Goal: Information Seeking & Learning: Learn about a topic

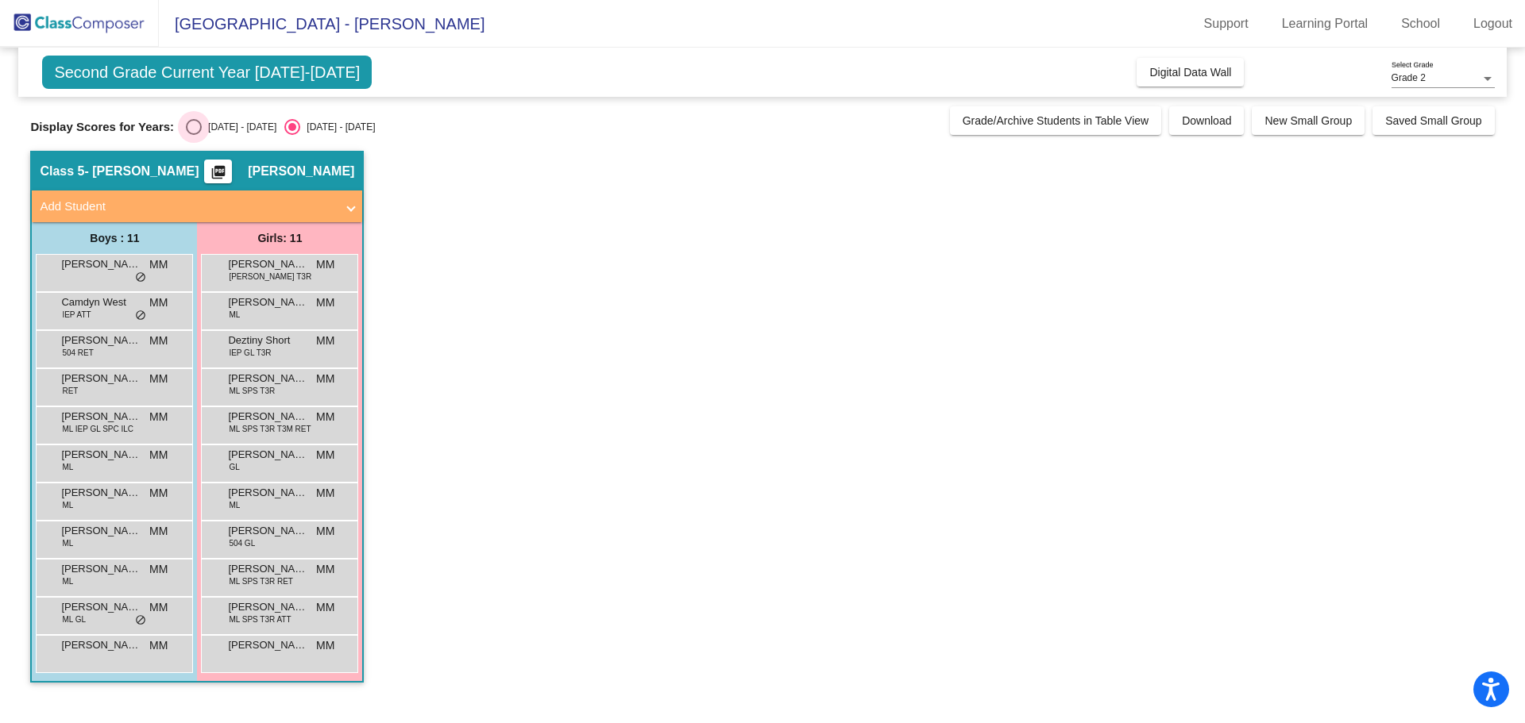
click at [231, 122] on div "[DATE] - [DATE]" at bounding box center [239, 127] width 75 height 14
click at [194, 135] on input "[DATE] - [DATE]" at bounding box center [193, 135] width 1 height 1
radio input "true"
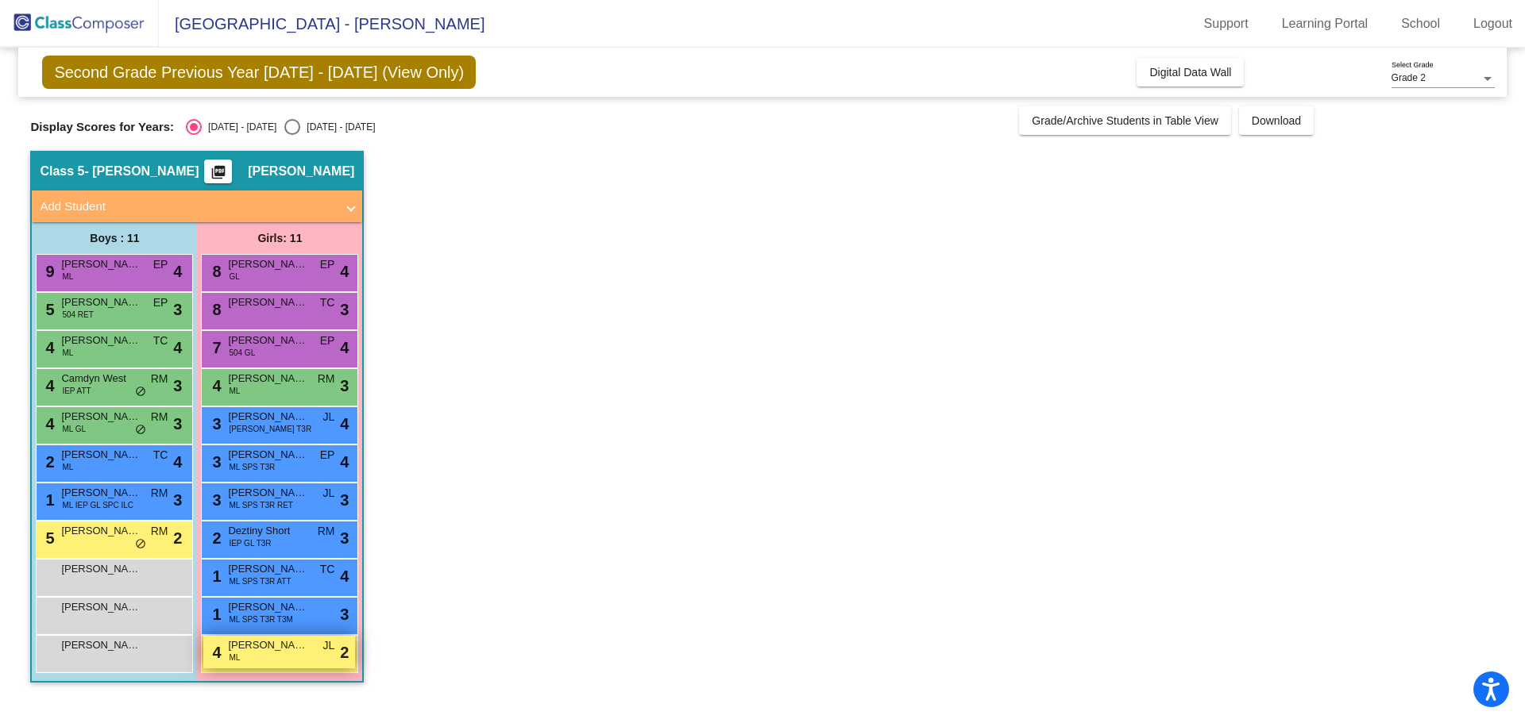
click at [242, 650] on span "[PERSON_NAME] [PERSON_NAME]" at bounding box center [267, 646] width 79 height 16
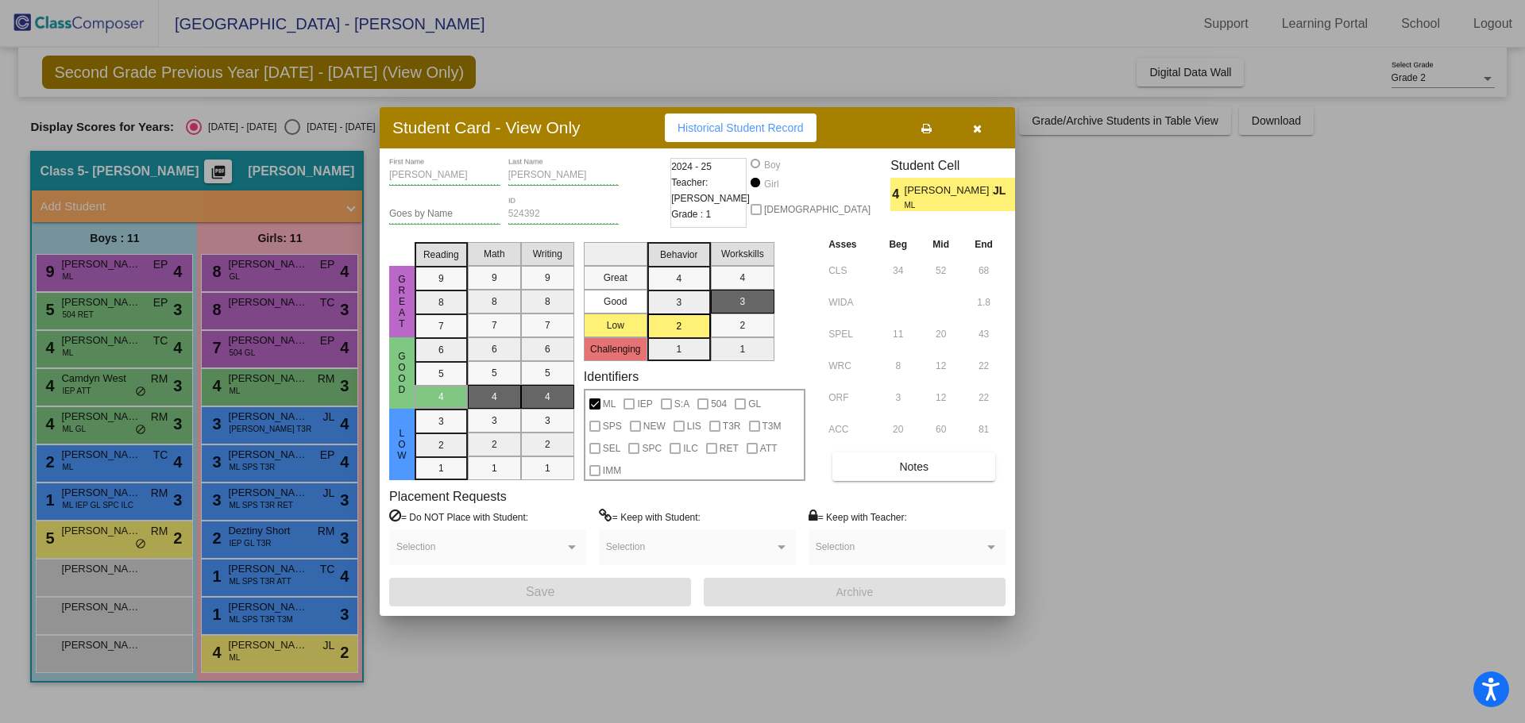
click at [887, 485] on div "[PERSON_NAME] First Name [PERSON_NAME] Last Name Goes by Name 524392 ID 2024 - …" at bounding box center [697, 382] width 616 height 449
click at [888, 471] on button "Notes" at bounding box center [913, 467] width 163 height 29
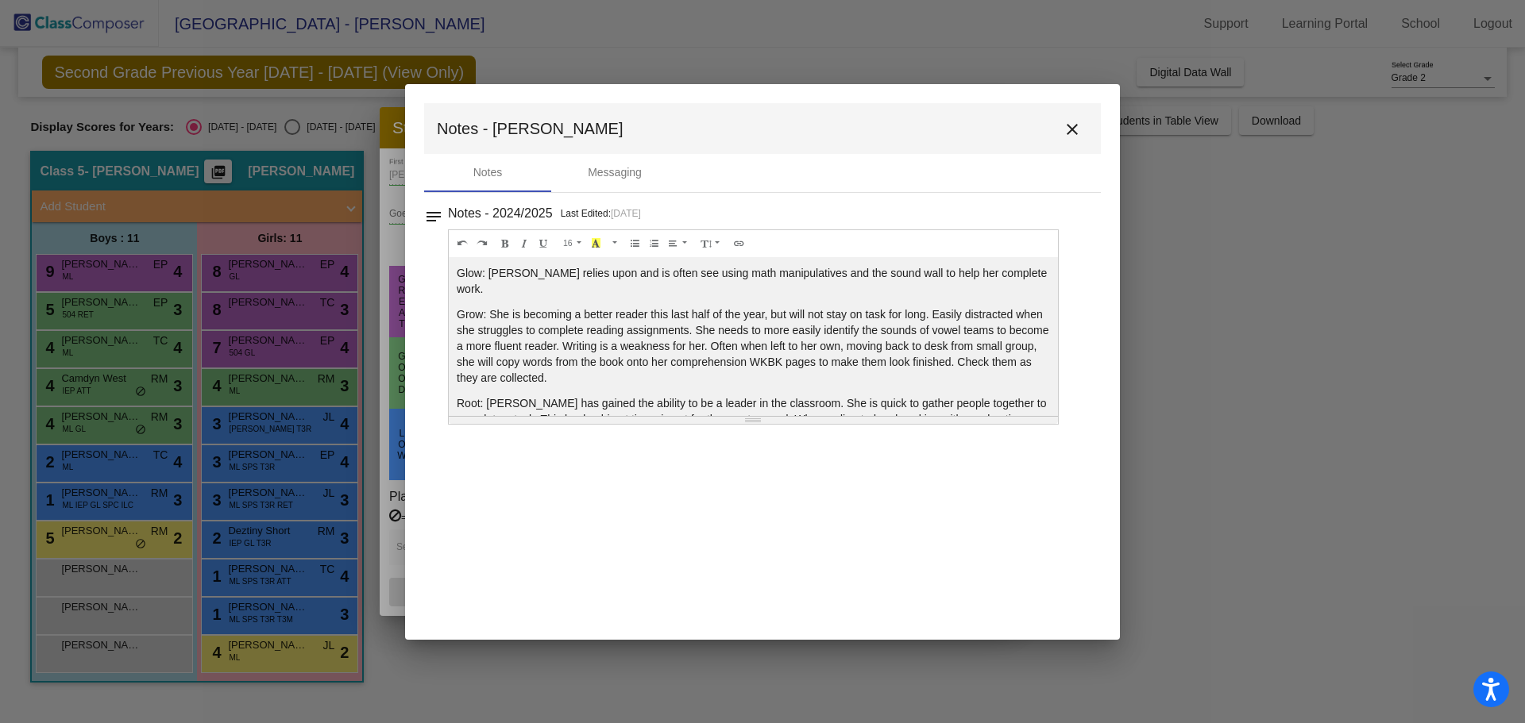
scroll to position [29, 0]
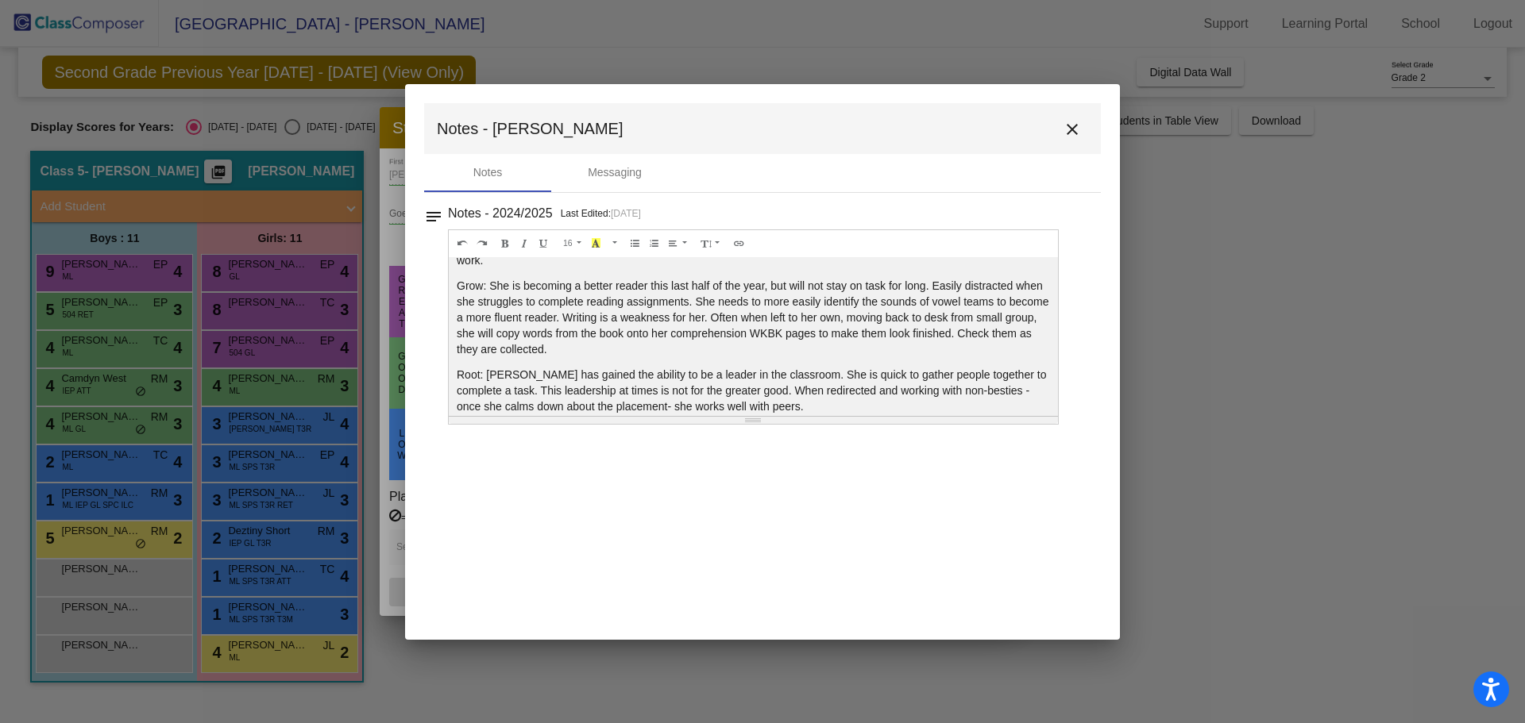
click at [1078, 118] on button "close" at bounding box center [1072, 129] width 32 height 32
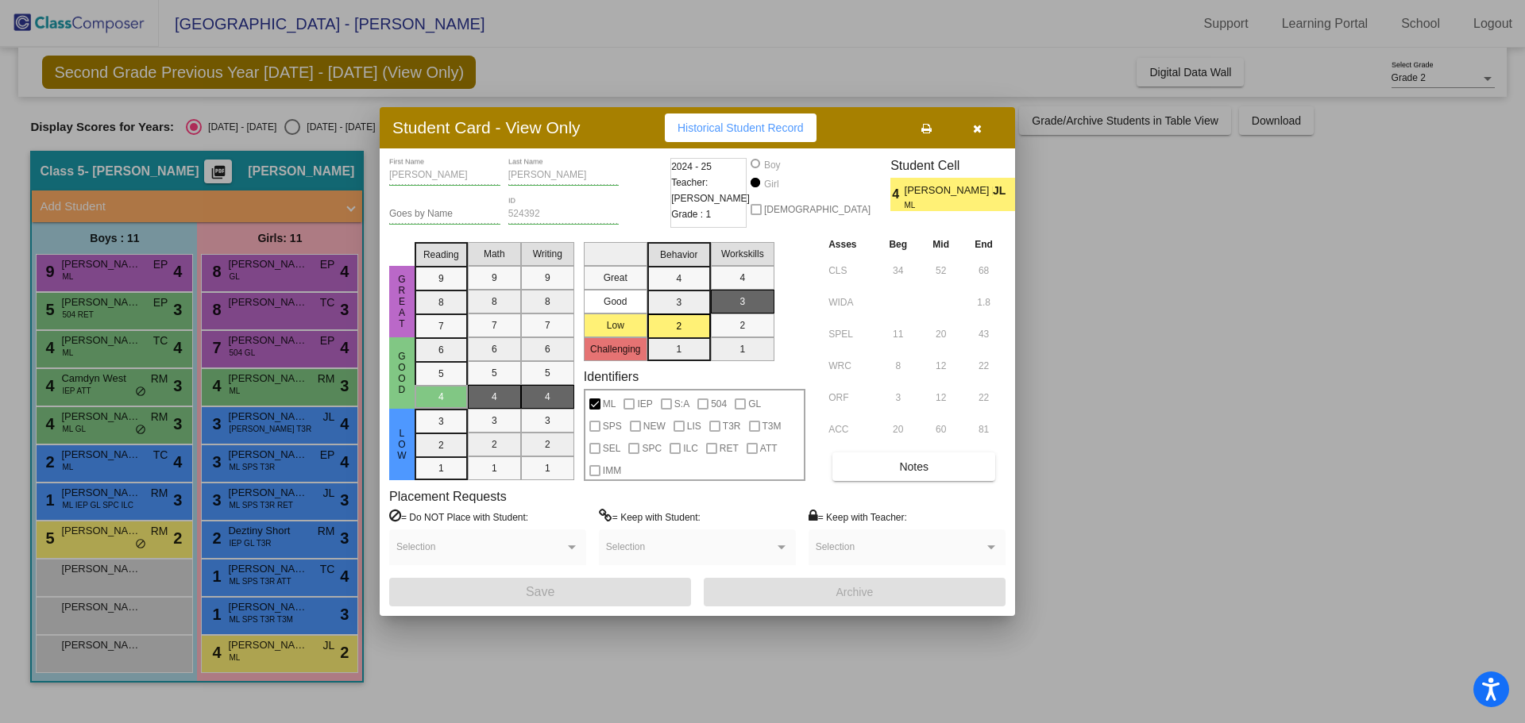
click at [982, 122] on button "button" at bounding box center [976, 128] width 51 height 29
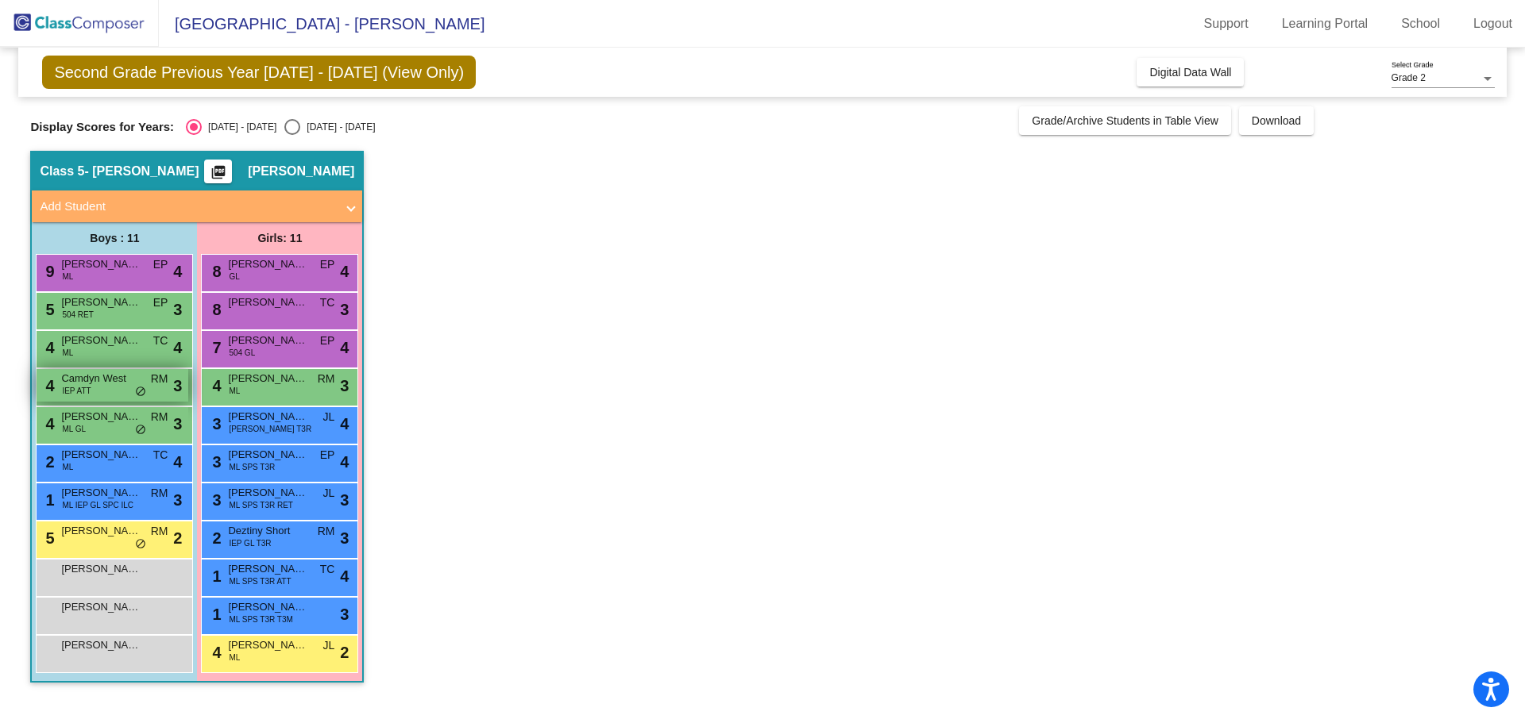
click at [68, 380] on span "Camdyn West" at bounding box center [100, 379] width 79 height 16
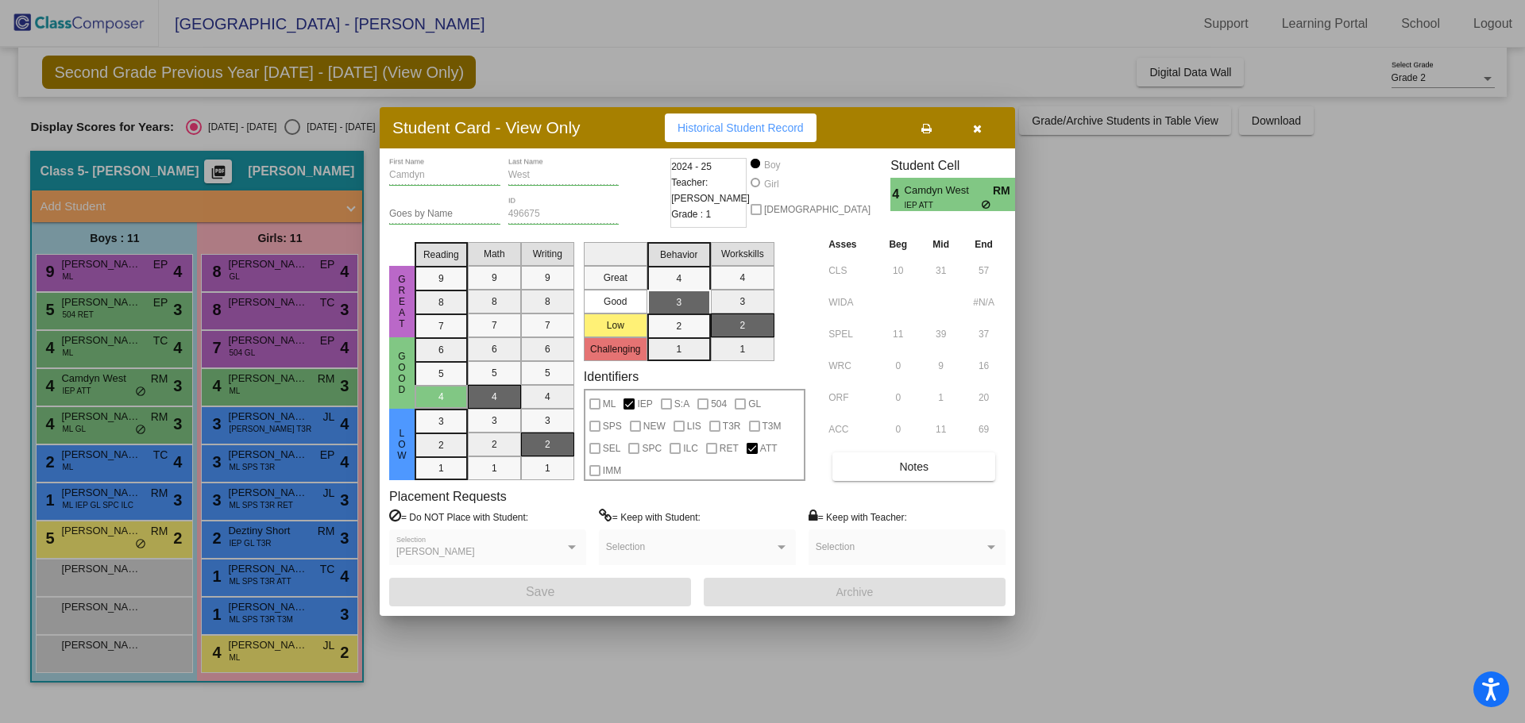
click at [971, 127] on button "button" at bounding box center [976, 128] width 51 height 29
